Goal: Information Seeking & Learning: Learn about a topic

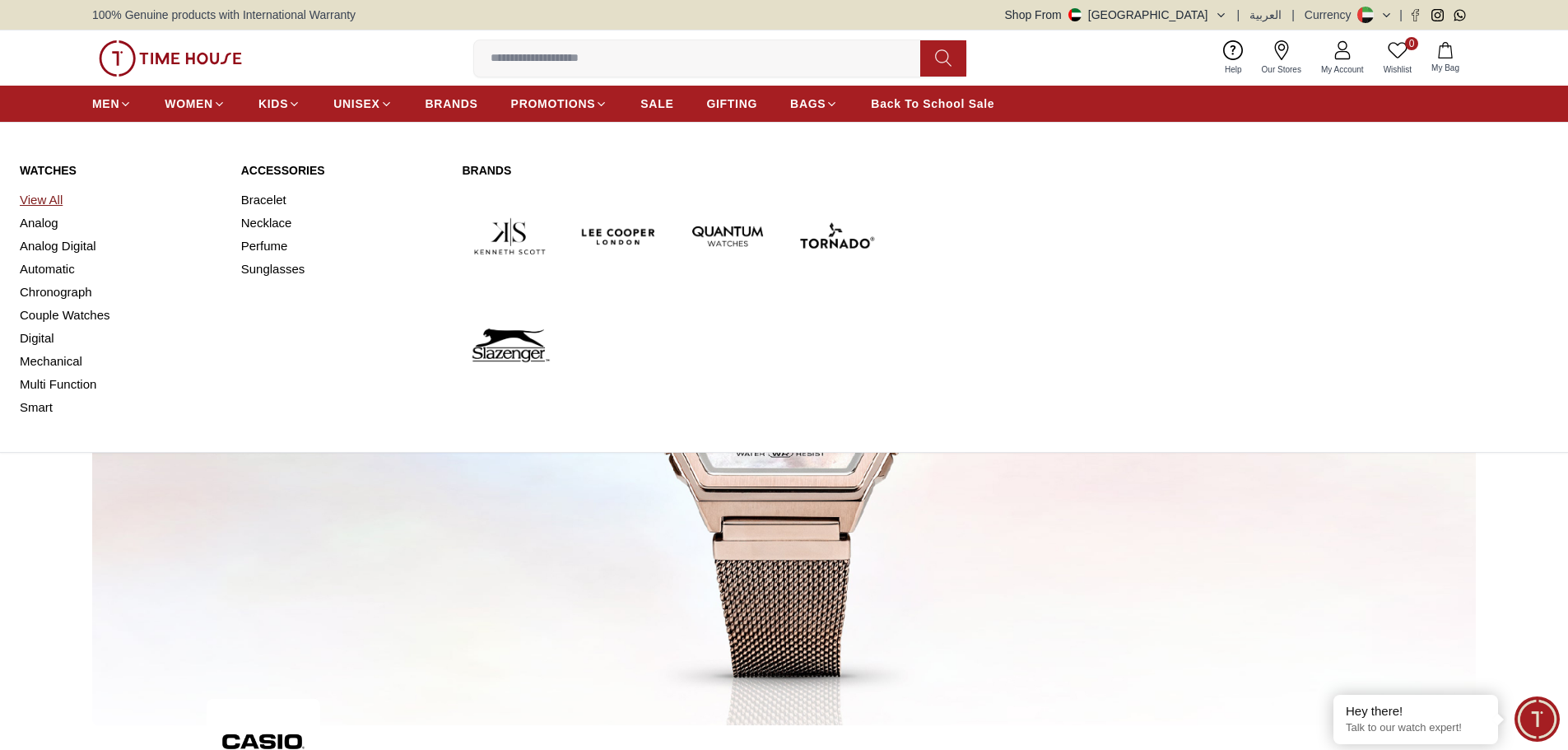
click at [46, 196] on link "View All" at bounding box center [121, 199] width 202 height 23
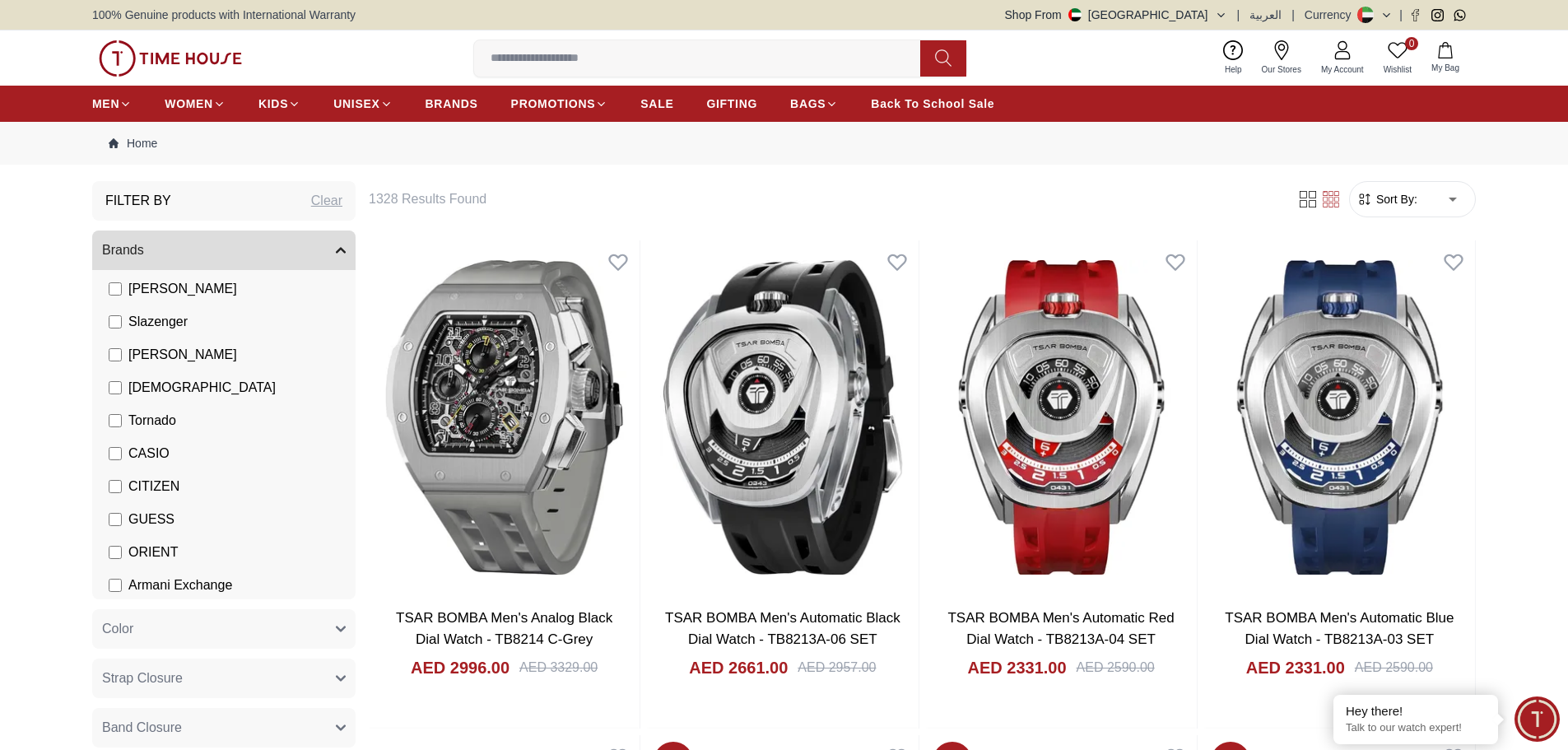
scroll to position [165, 0]
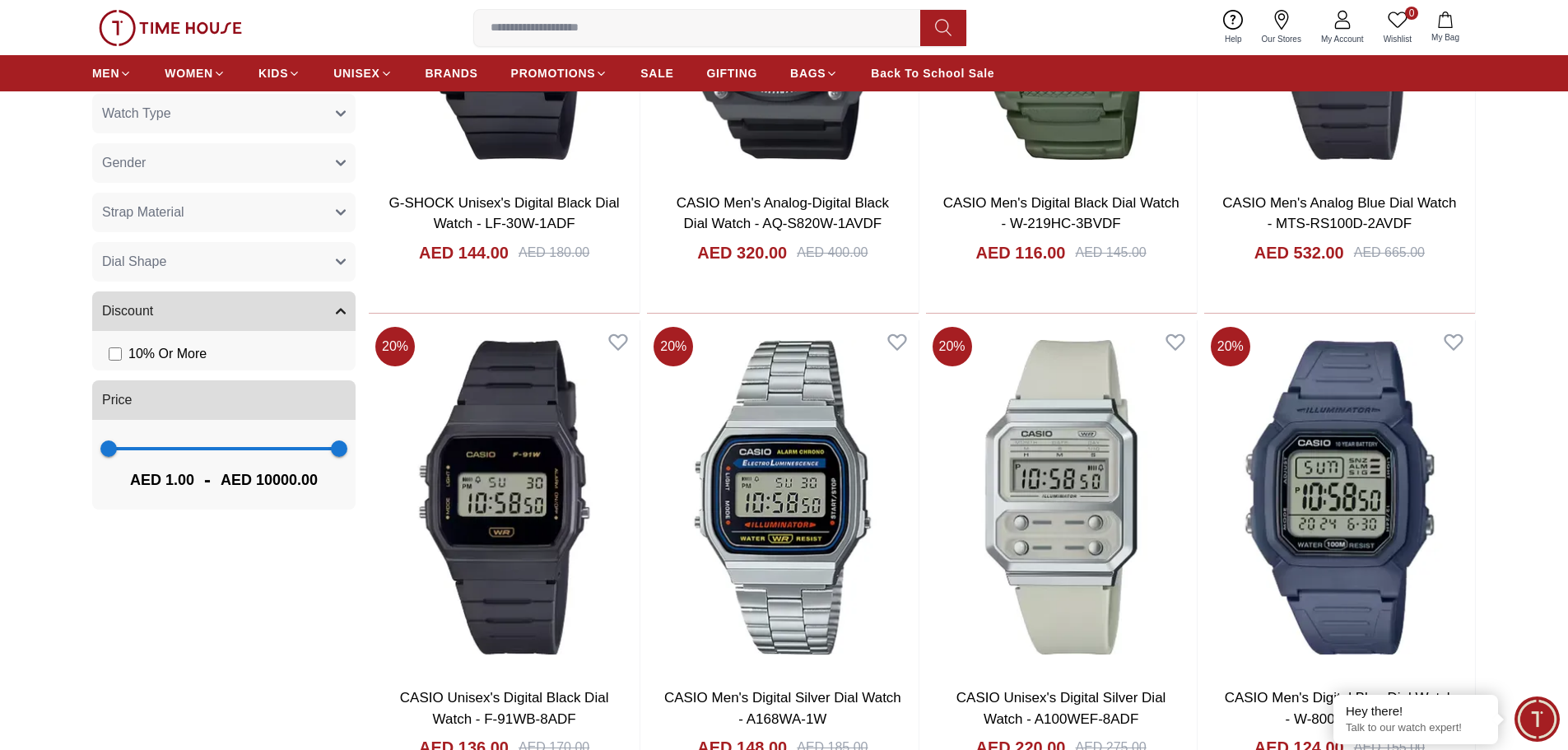
scroll to position [987, 0]
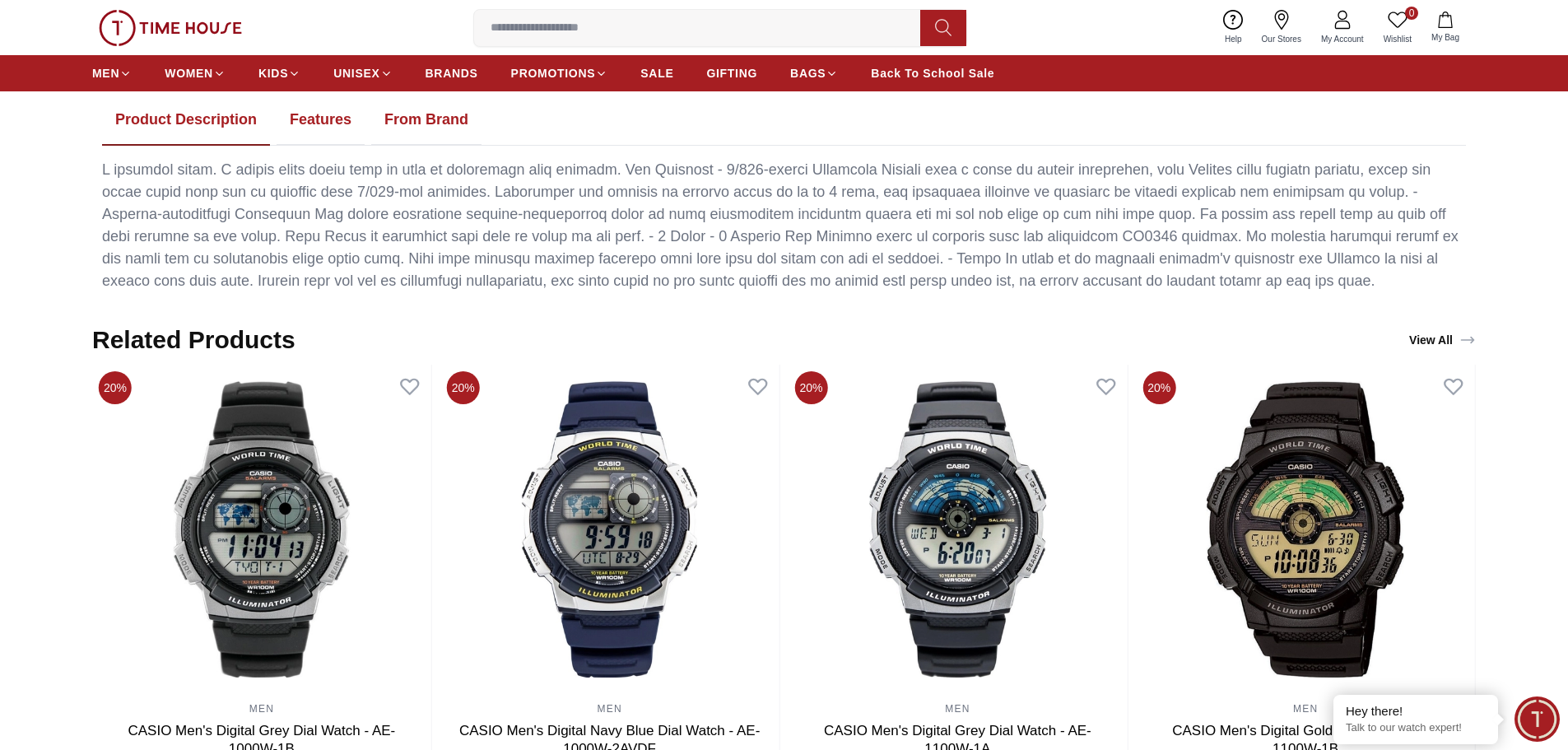
scroll to position [822, 0]
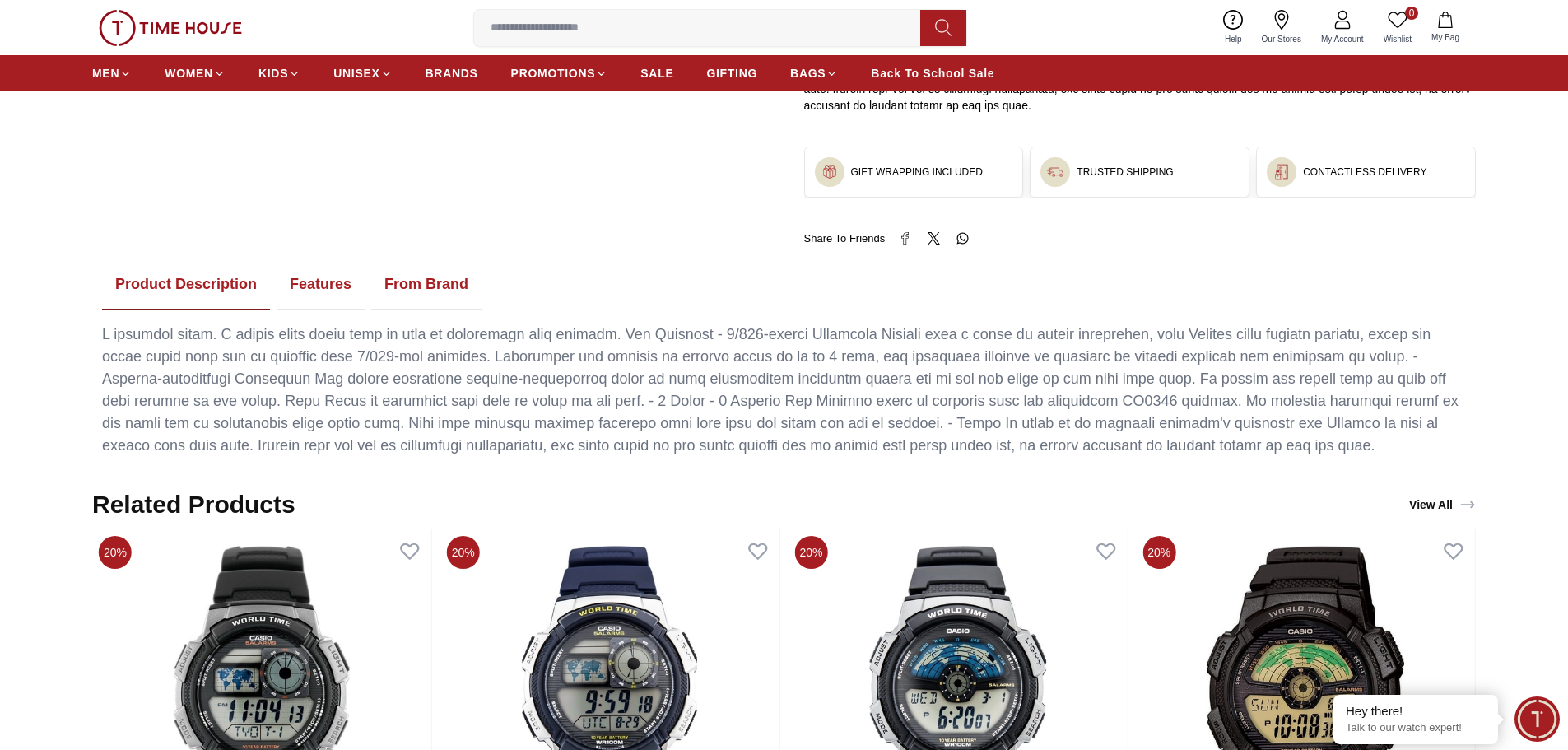
click at [325, 281] on button "Features" at bounding box center [320, 284] width 88 height 51
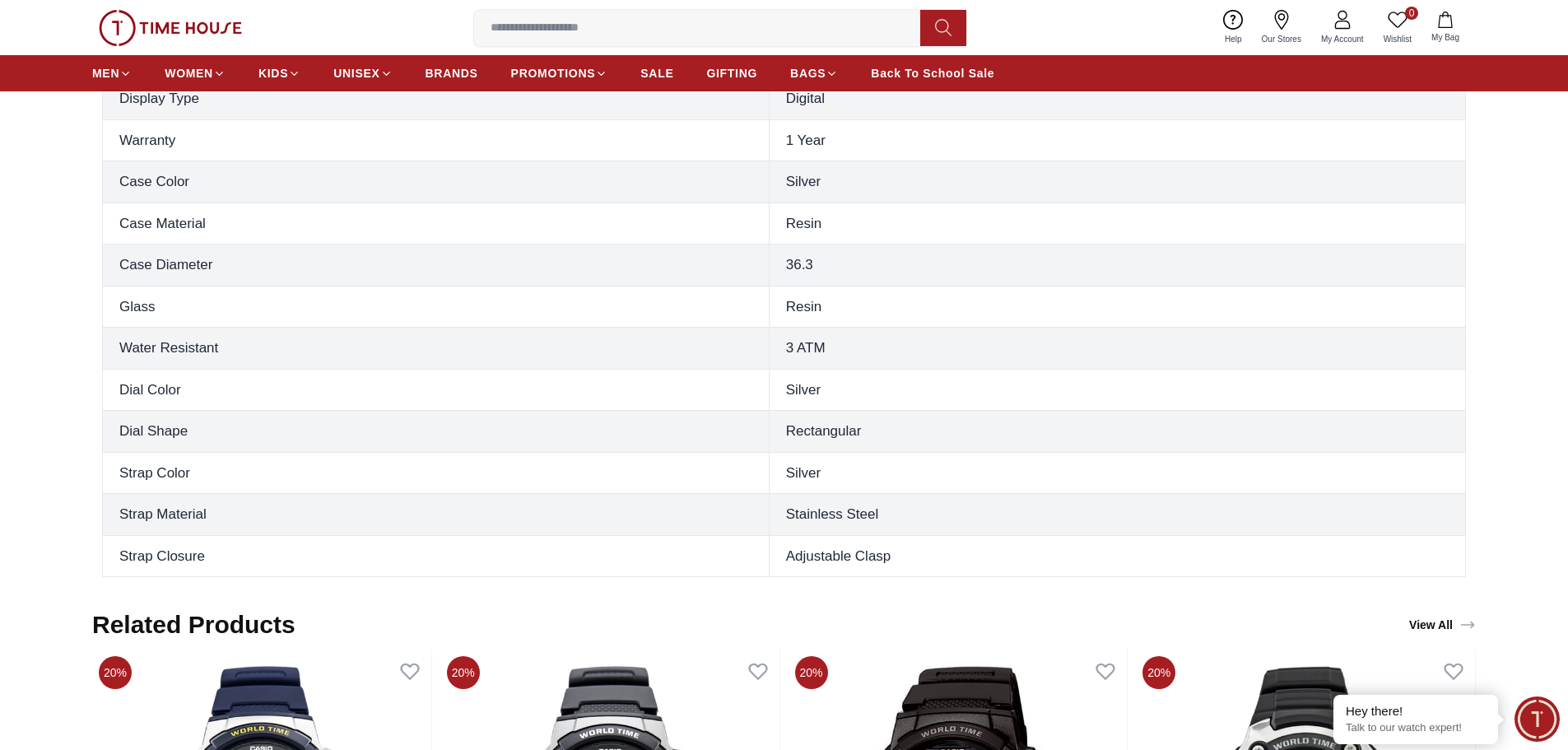
scroll to position [905, 0]
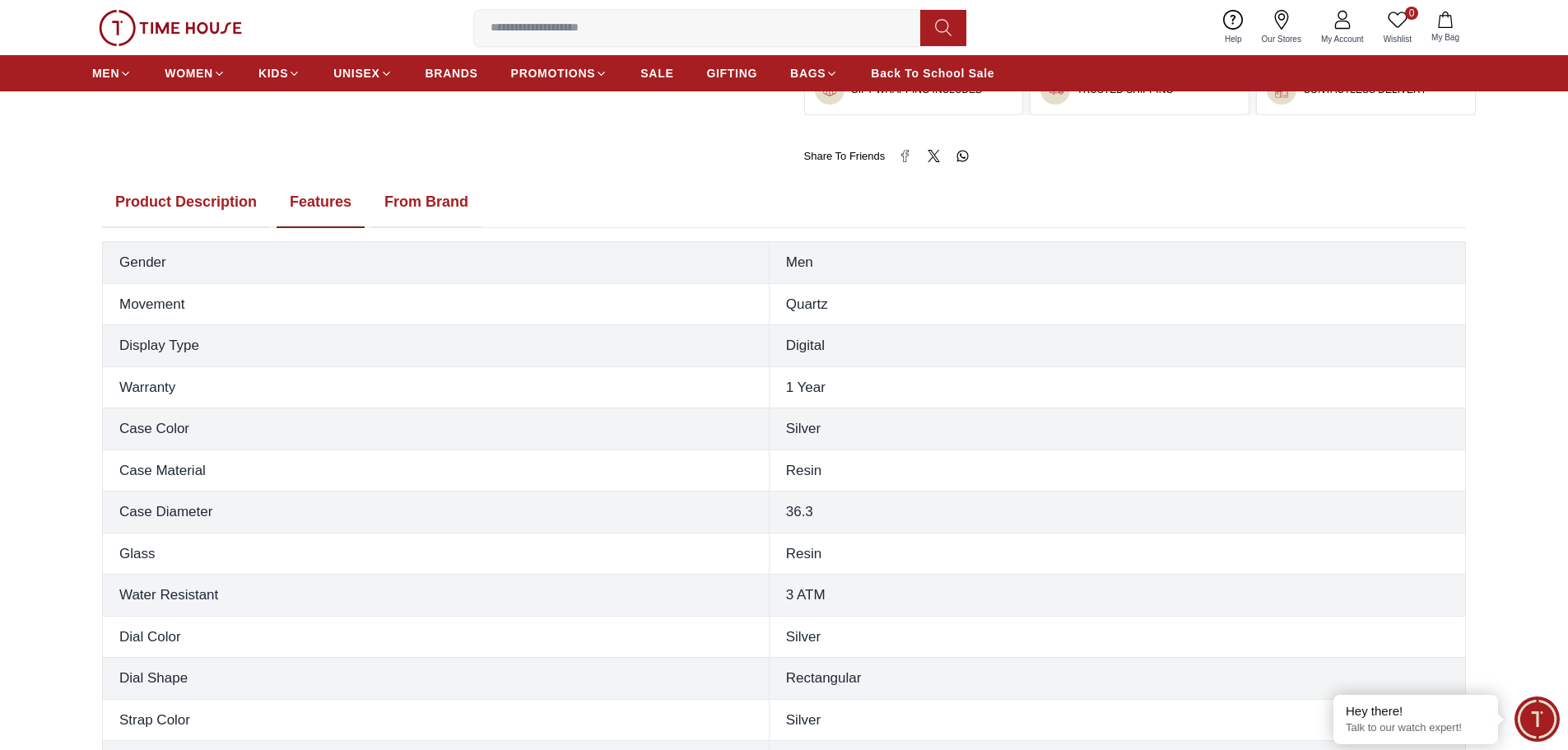
click at [440, 206] on button "From Brand" at bounding box center [427, 202] width 111 height 51
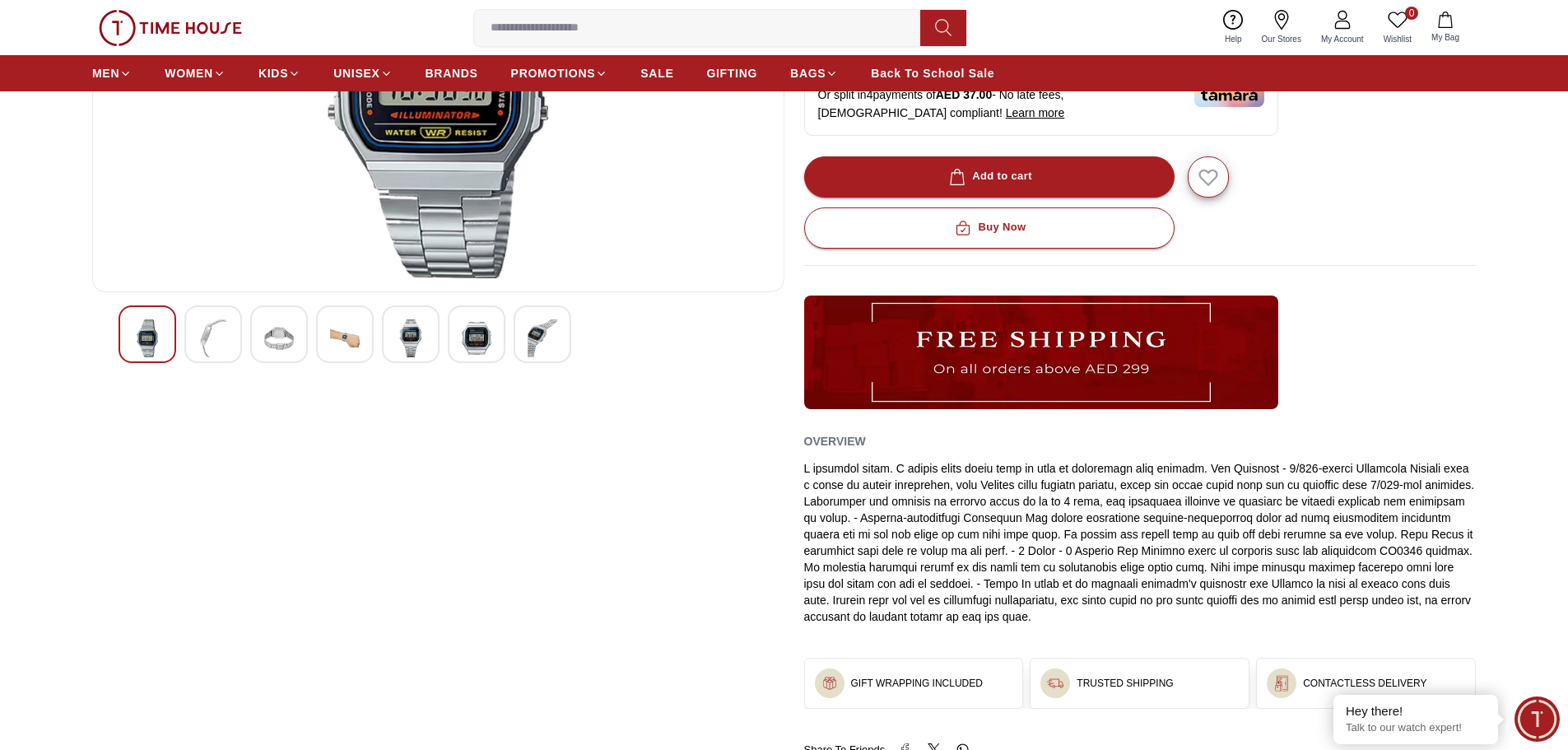
scroll to position [165, 0]
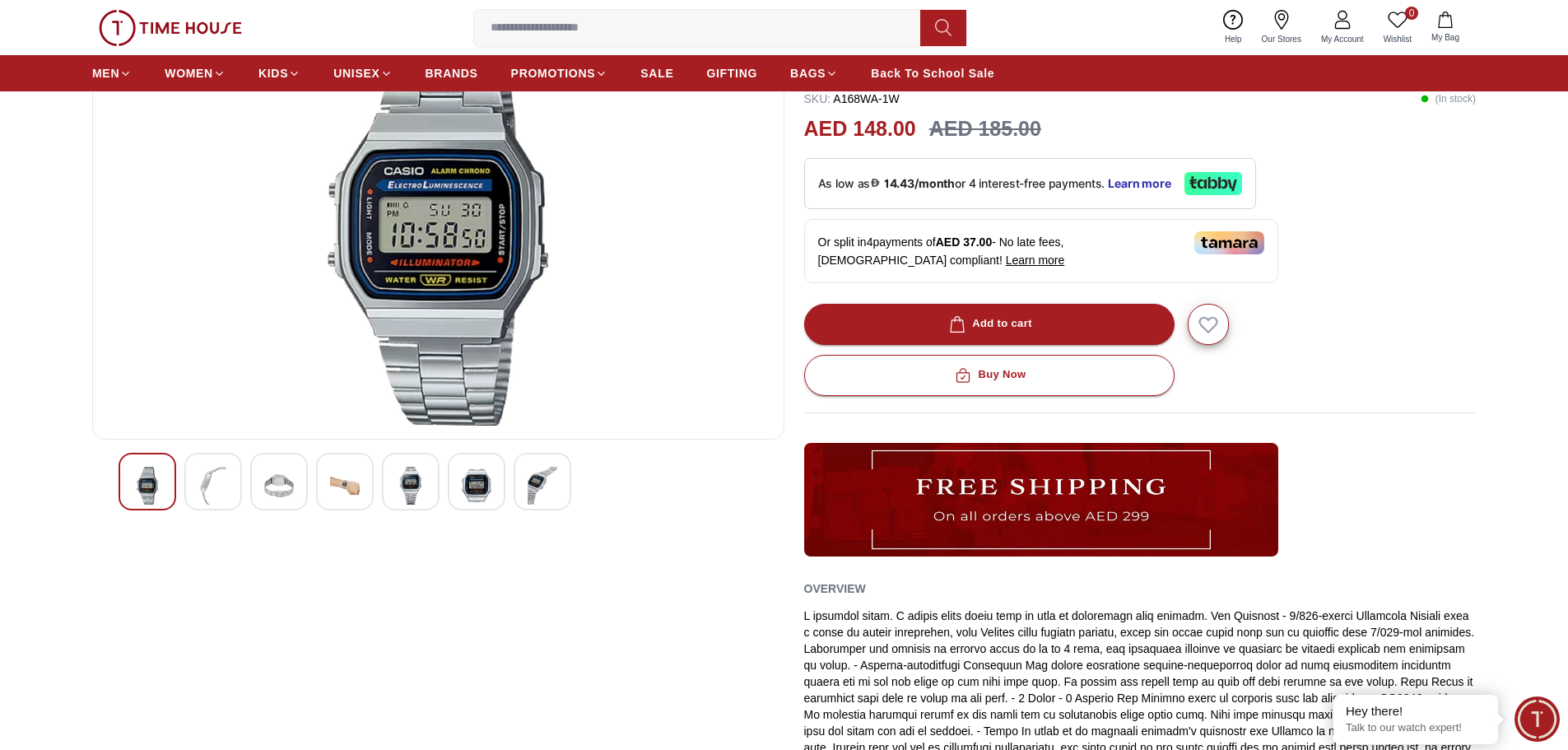
click at [204, 478] on img at bounding box center [213, 486] width 30 height 38
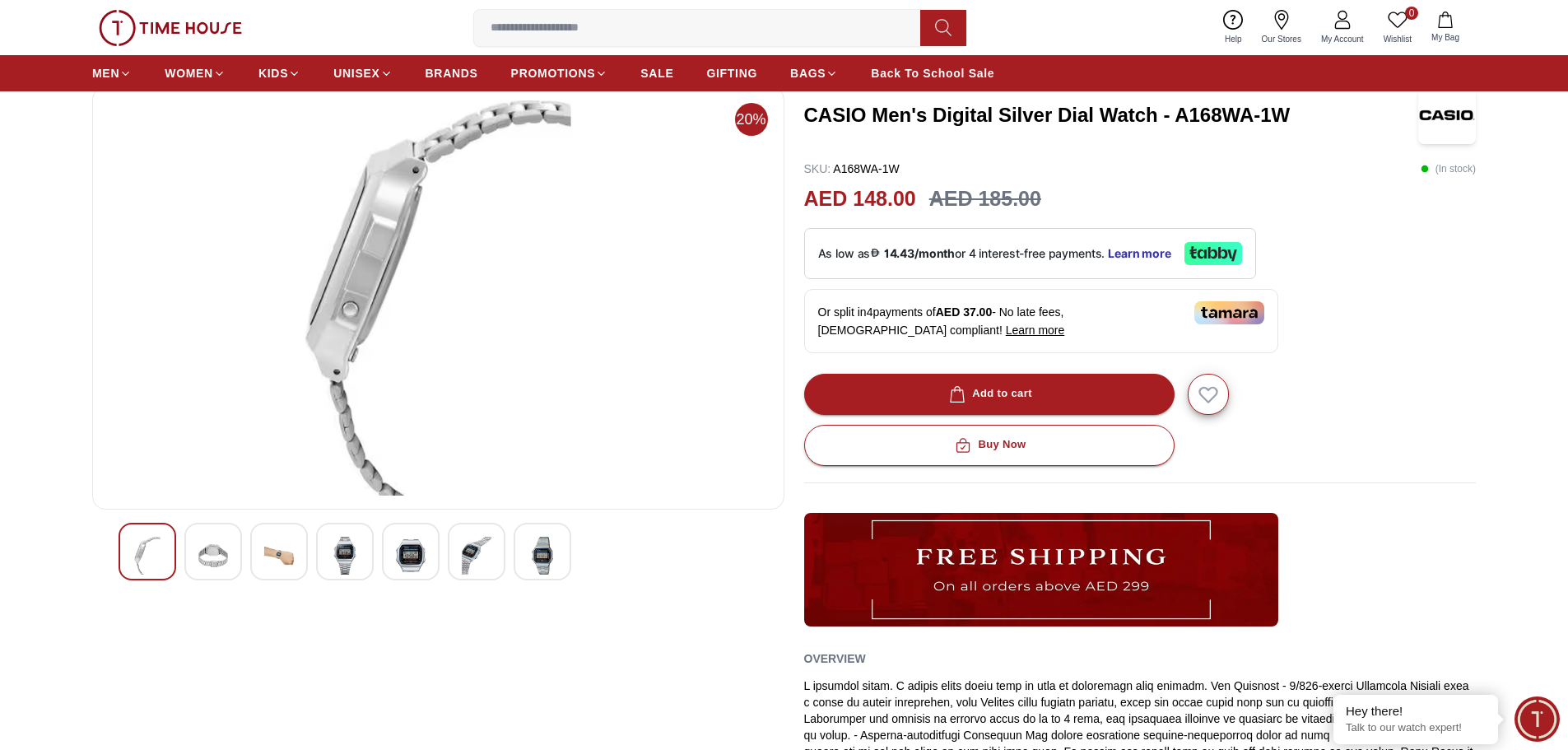
scroll to position [0, 0]
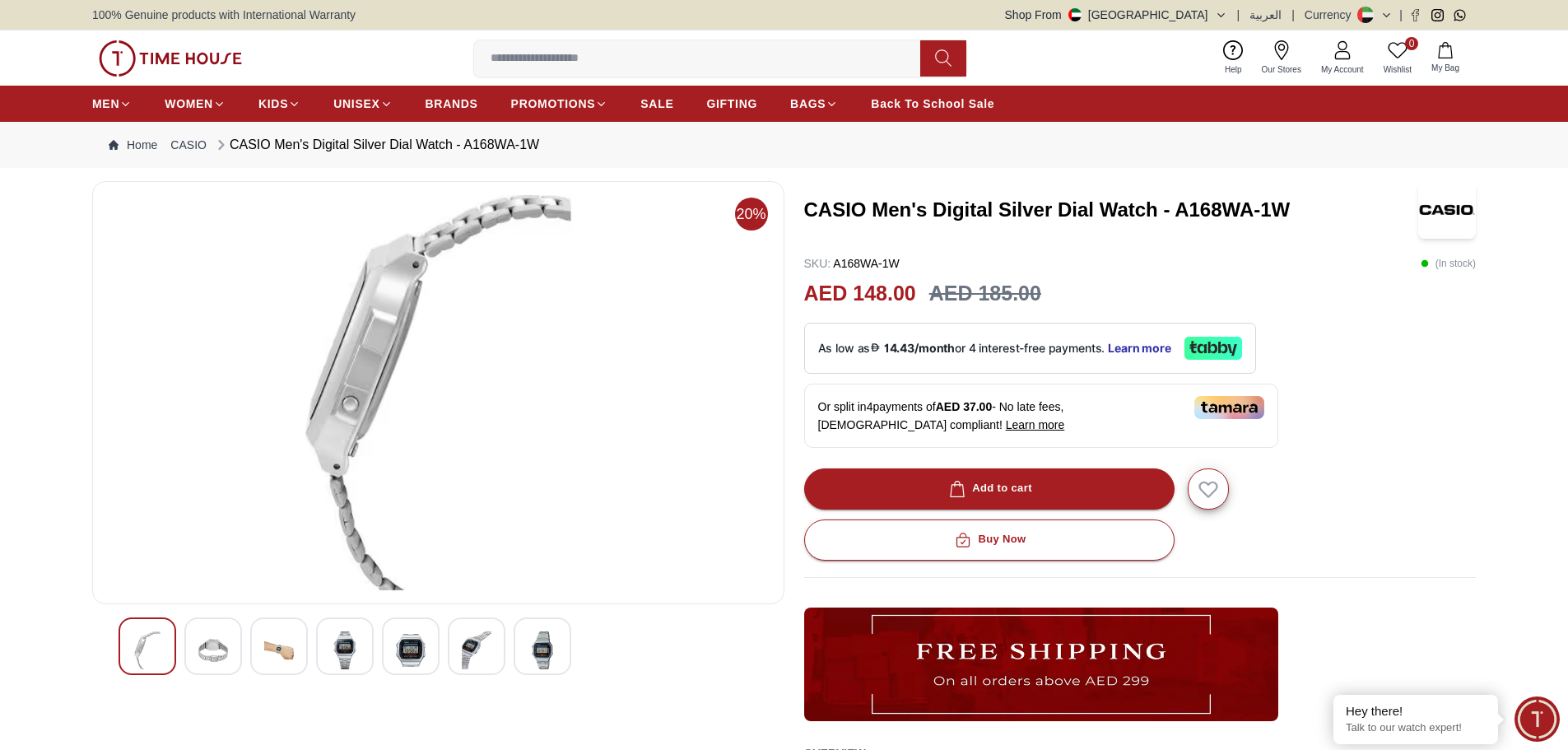
click at [275, 644] on img at bounding box center [279, 650] width 30 height 38
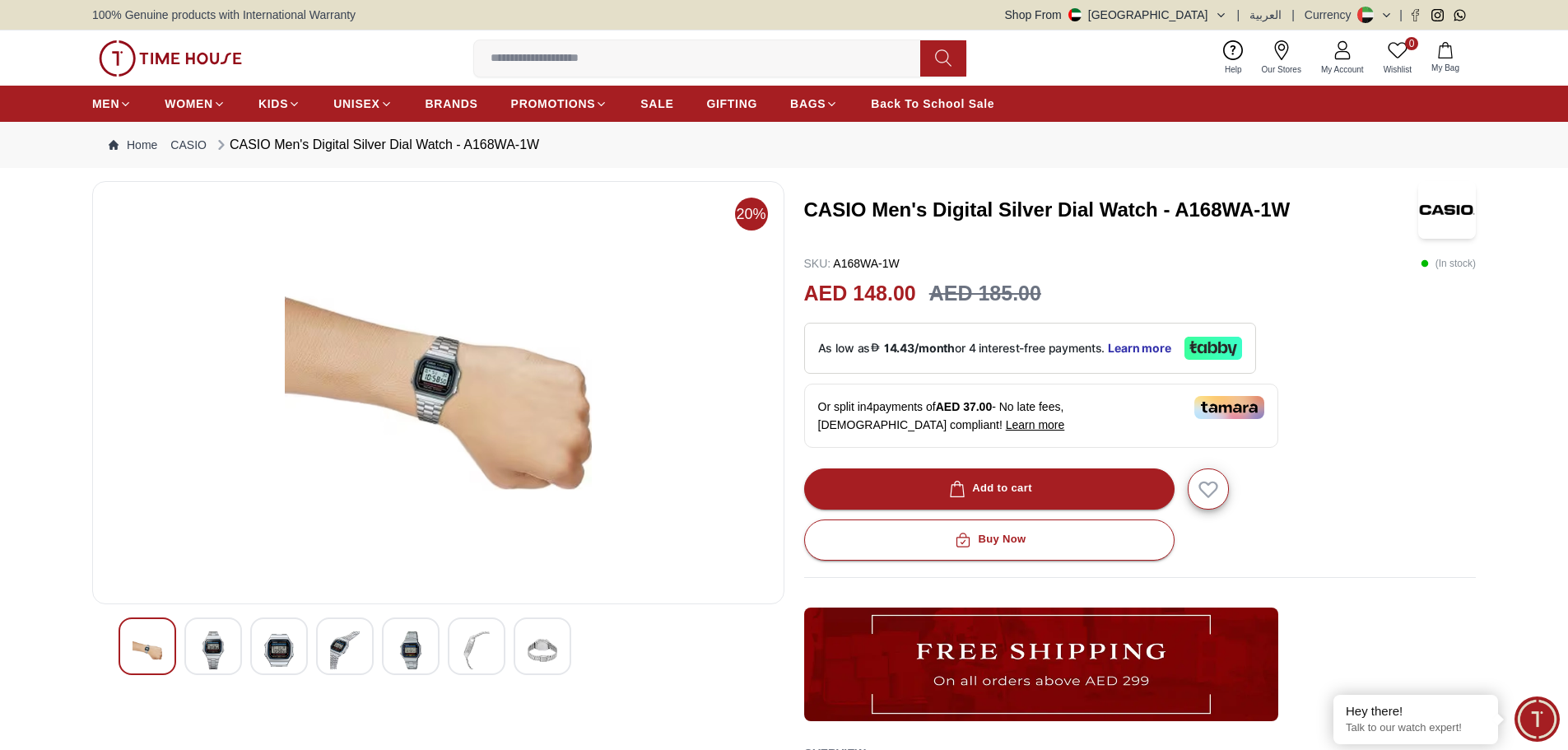
click at [339, 640] on img at bounding box center [344, 650] width 30 height 38
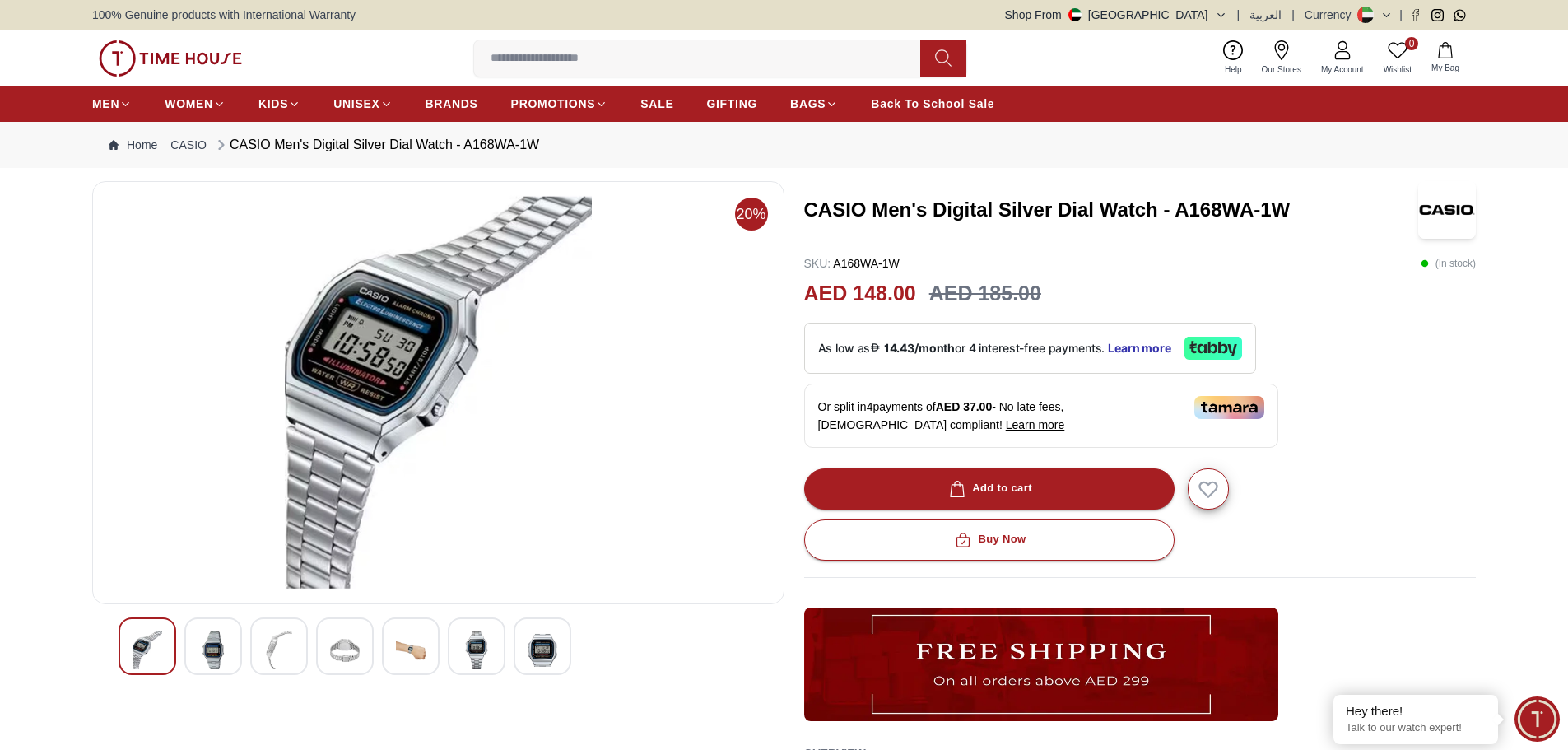
click at [213, 647] on img at bounding box center [213, 650] width 30 height 38
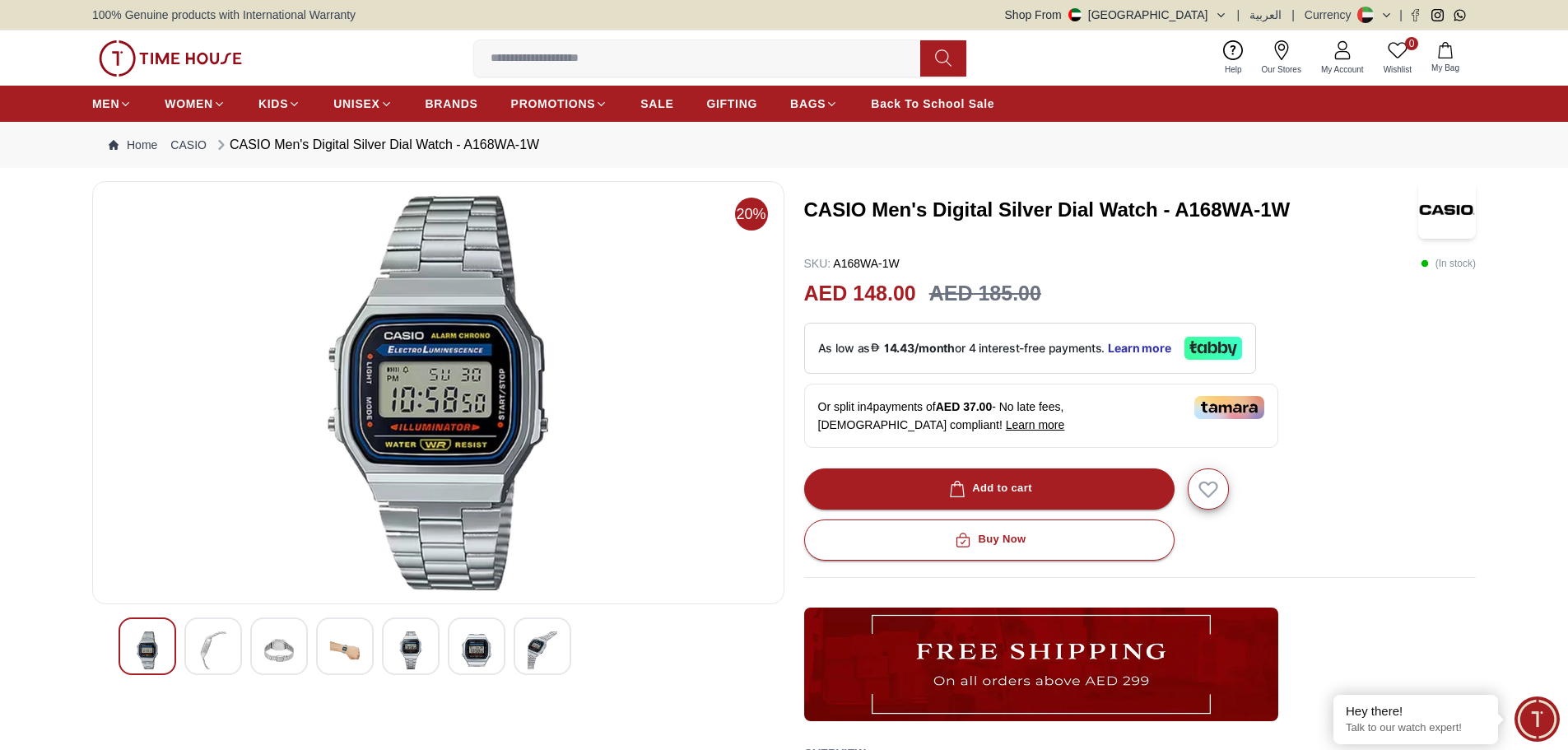
click at [279, 645] on img at bounding box center [279, 650] width 30 height 38
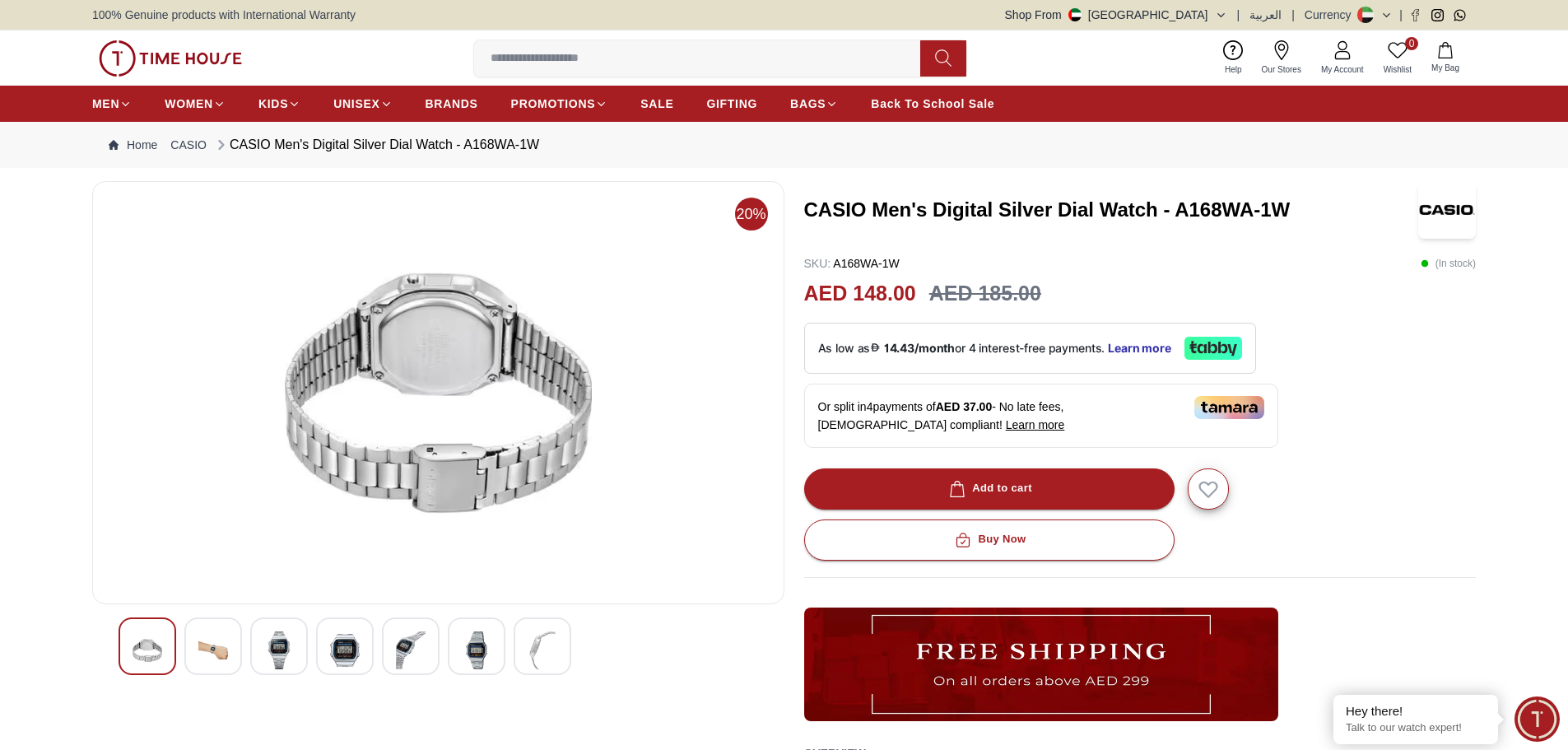
click at [227, 642] on img at bounding box center [213, 650] width 30 height 38
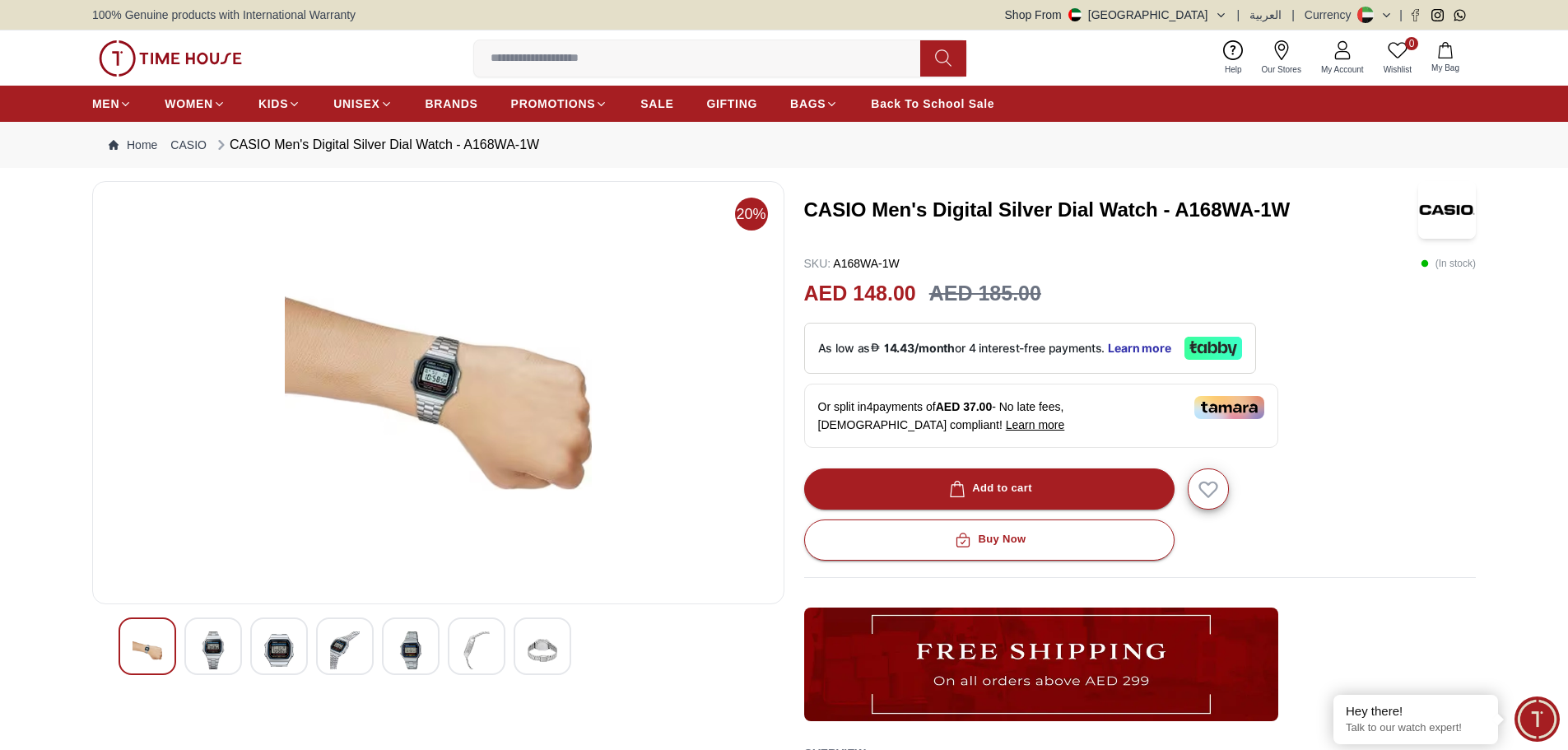
click at [227, 642] on img at bounding box center [213, 650] width 30 height 38
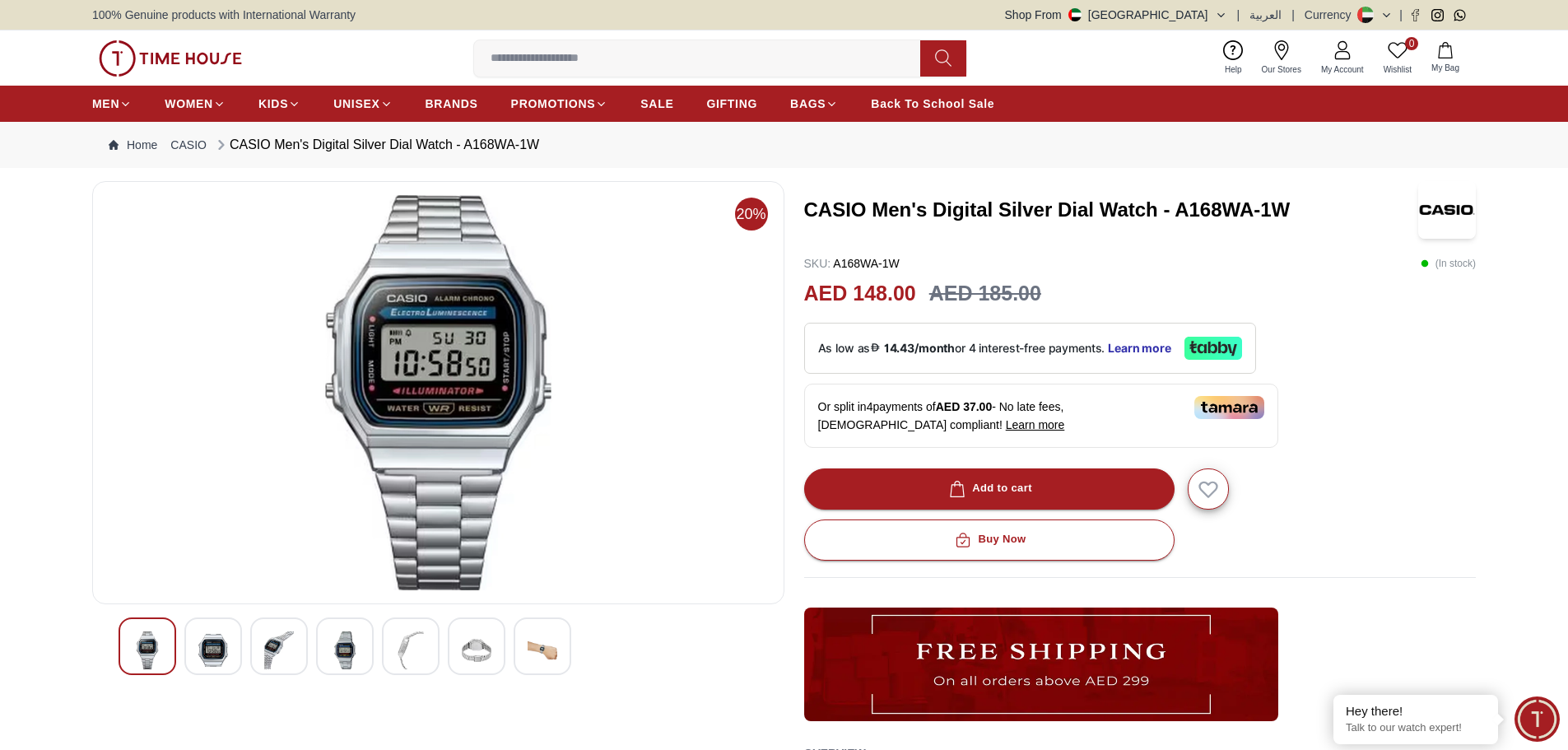
click at [227, 642] on img at bounding box center [213, 650] width 30 height 38
